Goal: Transaction & Acquisition: Purchase product/service

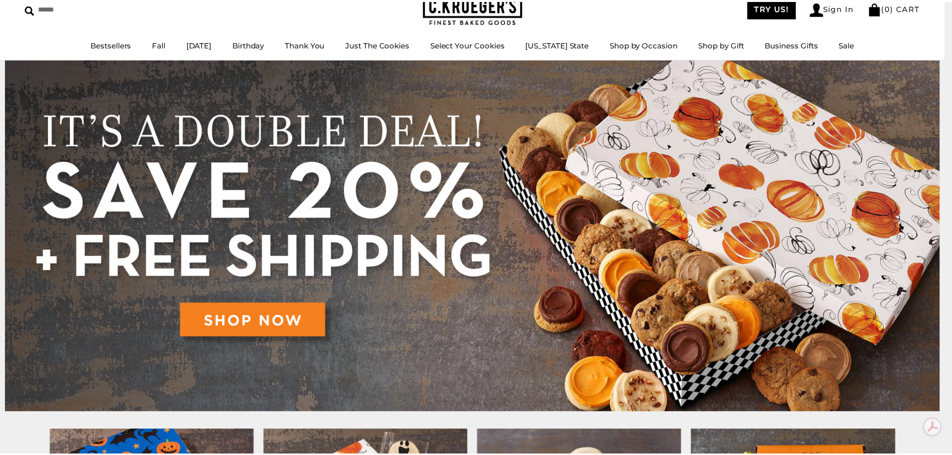
scroll to position [54, 0]
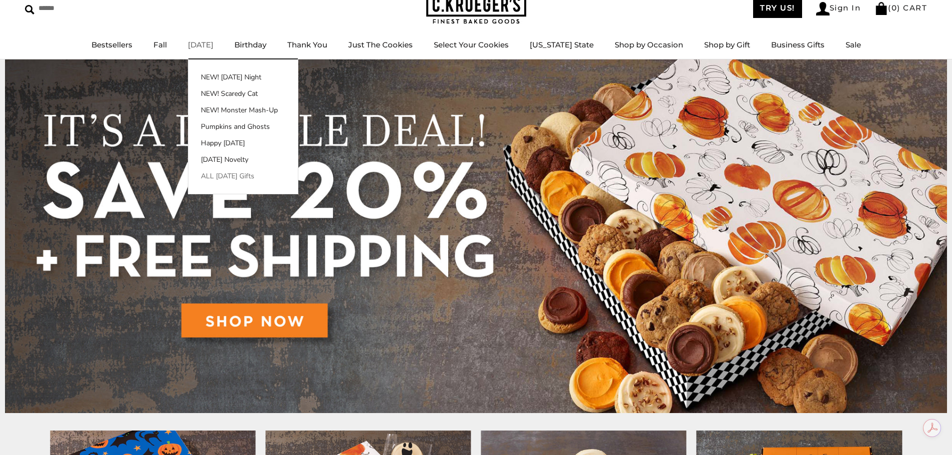
click at [238, 177] on link "ALL [DATE] Gifts" at bounding box center [242, 176] width 109 height 10
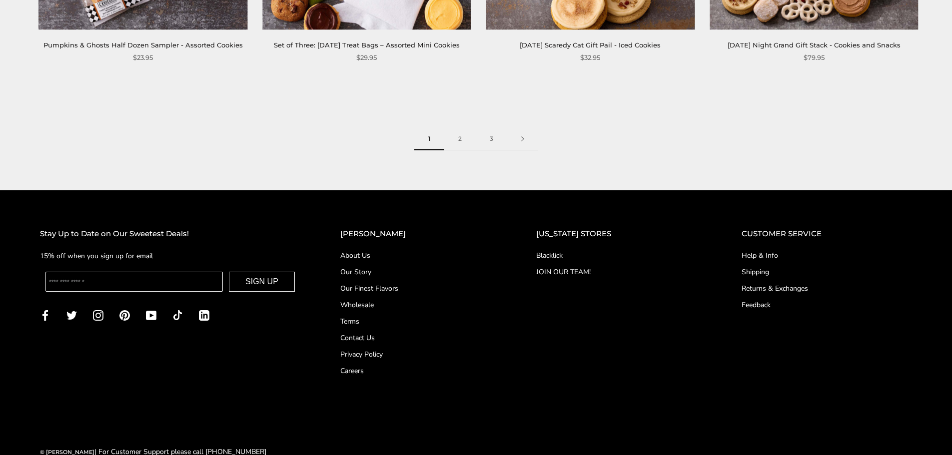
scroll to position [1750, 0]
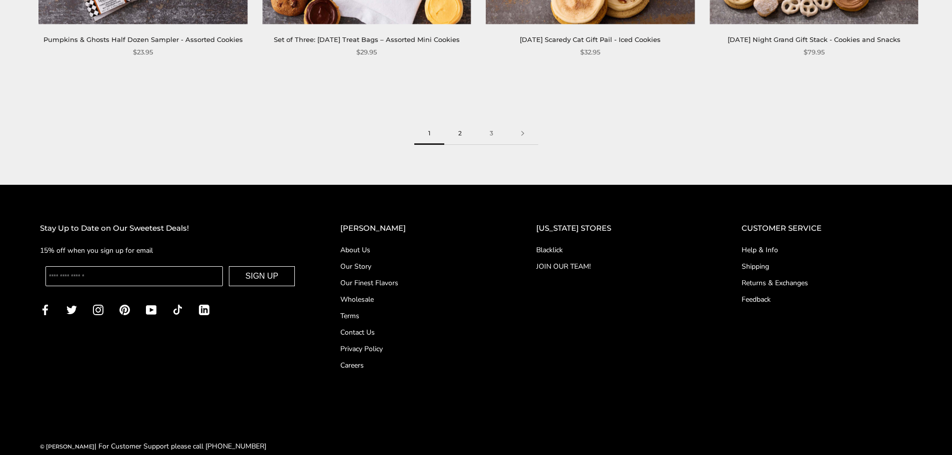
click at [465, 142] on link "2" at bounding box center [459, 133] width 31 height 22
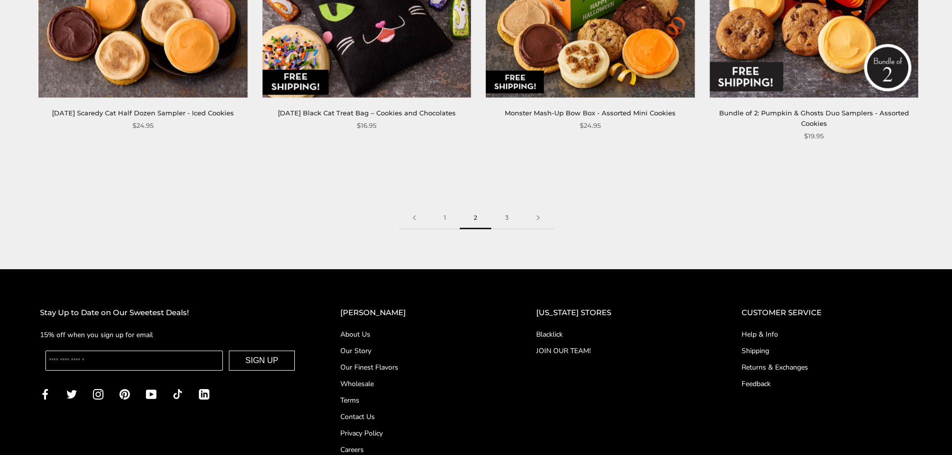
scroll to position [1700, 0]
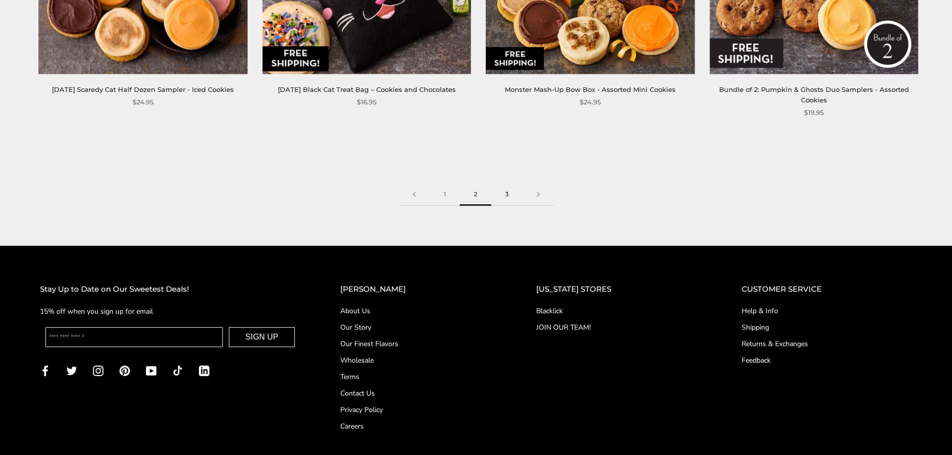
click at [513, 183] on link "3" at bounding box center [506, 194] width 31 height 22
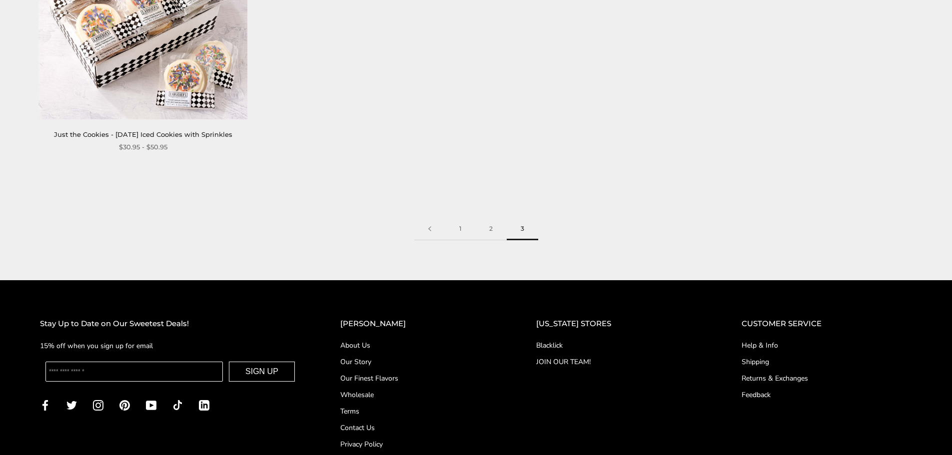
scroll to position [1150, 0]
